Goal: Task Accomplishment & Management: Manage account settings

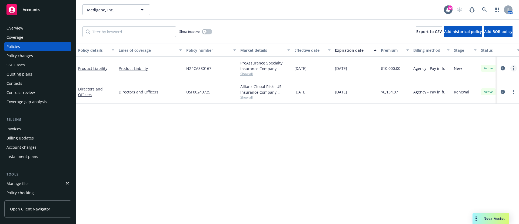
click at [513, 69] on circle "more" at bounding box center [513, 69] width 1 height 1
click at [481, 102] on link "End policy" at bounding box center [485, 100] width 64 height 11
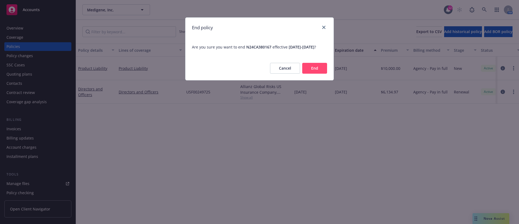
click at [317, 74] on button "End" at bounding box center [314, 68] width 25 height 11
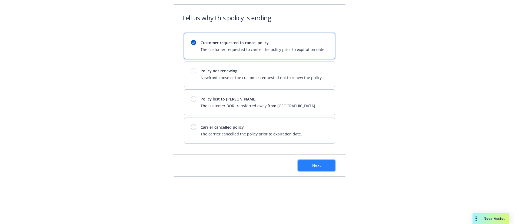
click at [312, 166] on span "Next" at bounding box center [316, 164] width 9 height 5
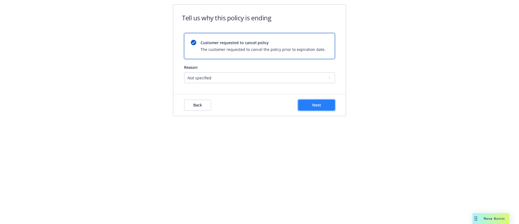
click at [317, 105] on span "Next" at bounding box center [316, 104] width 9 height 5
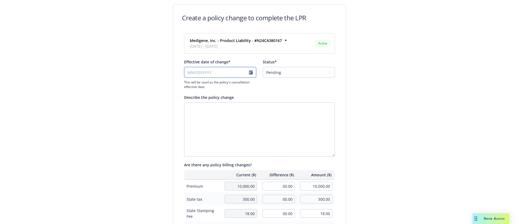
select select "October"
select select "2025"
click at [221, 73] on input "Effective date of change*" at bounding box center [220, 72] width 72 height 11
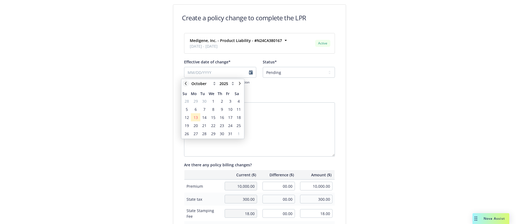
click at [186, 82] on icon "chevronLeft" at bounding box center [186, 83] width 2 height 3
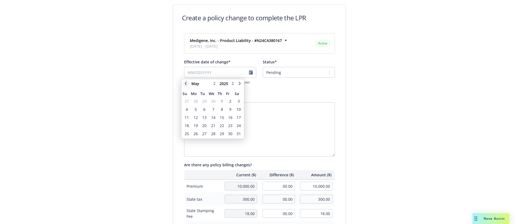
click at [186, 82] on icon "chevronLeft" at bounding box center [186, 83] width 2 height 3
select select "April"
click at [204, 108] on span "8" at bounding box center [204, 109] width 2 height 6
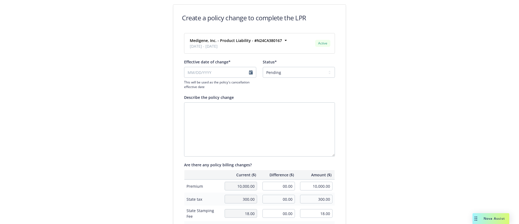
type input "[DATE]"
click at [285, 71] on select "Pending Confirmed" at bounding box center [299, 72] width 72 height 11
select select "Confirmed"
click at [263, 67] on select "Pending Confirmed" at bounding box center [299, 72] width 72 height 11
click at [248, 132] on textarea "Describe the policy change" at bounding box center [259, 129] width 151 height 54
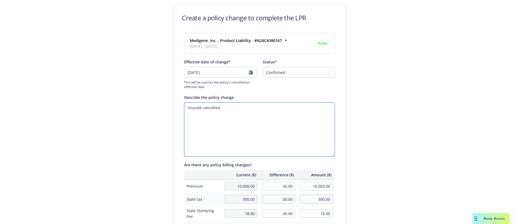
type textarea "Insured cancelled"
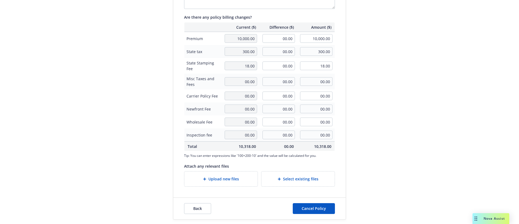
click at [237, 181] on div "Upload new files" at bounding box center [221, 178] width 65 height 6
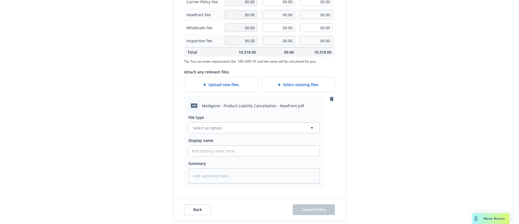
scroll to position [243, 0]
click at [243, 127] on button "Select an option" at bounding box center [253, 126] width 131 height 11
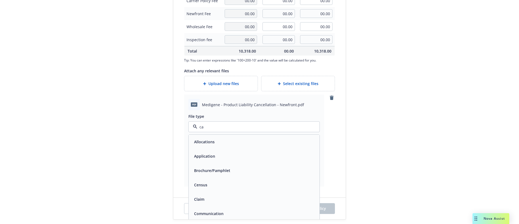
type input "cas"
type textarea "x"
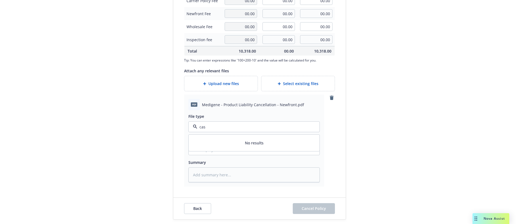
type input "ca"
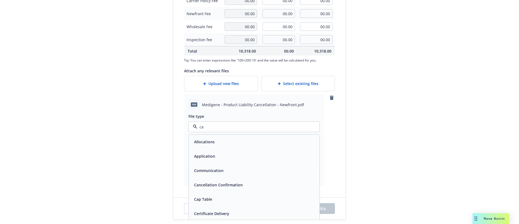
click at [238, 187] on span "Cancellation Confirmation" at bounding box center [218, 185] width 49 height 6
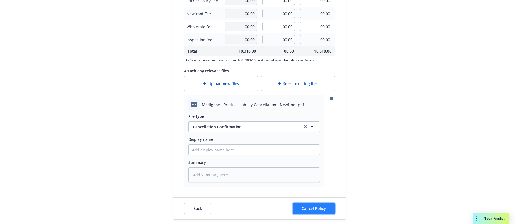
click at [309, 208] on span "Cancel Policy" at bounding box center [314, 207] width 24 height 5
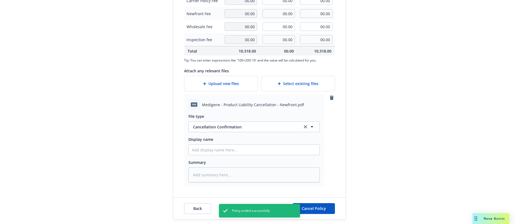
type textarea "x"
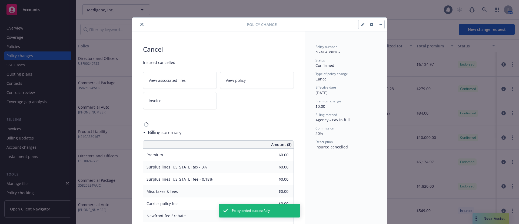
scroll to position [16, 0]
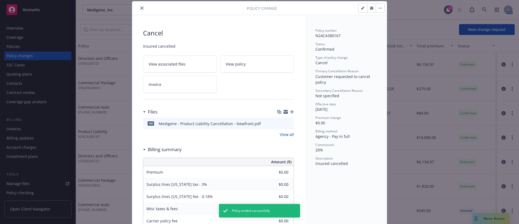
drag, startPoint x: 138, startPoint y: 8, endPoint x: 132, endPoint y: 15, distance: 9.4
click at [140, 8] on icon "close" at bounding box center [141, 7] width 3 height 3
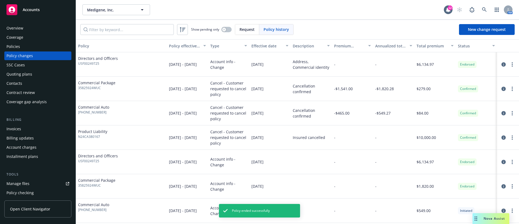
click at [28, 44] on div "Policies" at bounding box center [37, 46] width 63 height 9
